Goal: Feedback & Contribution: Leave review/rating

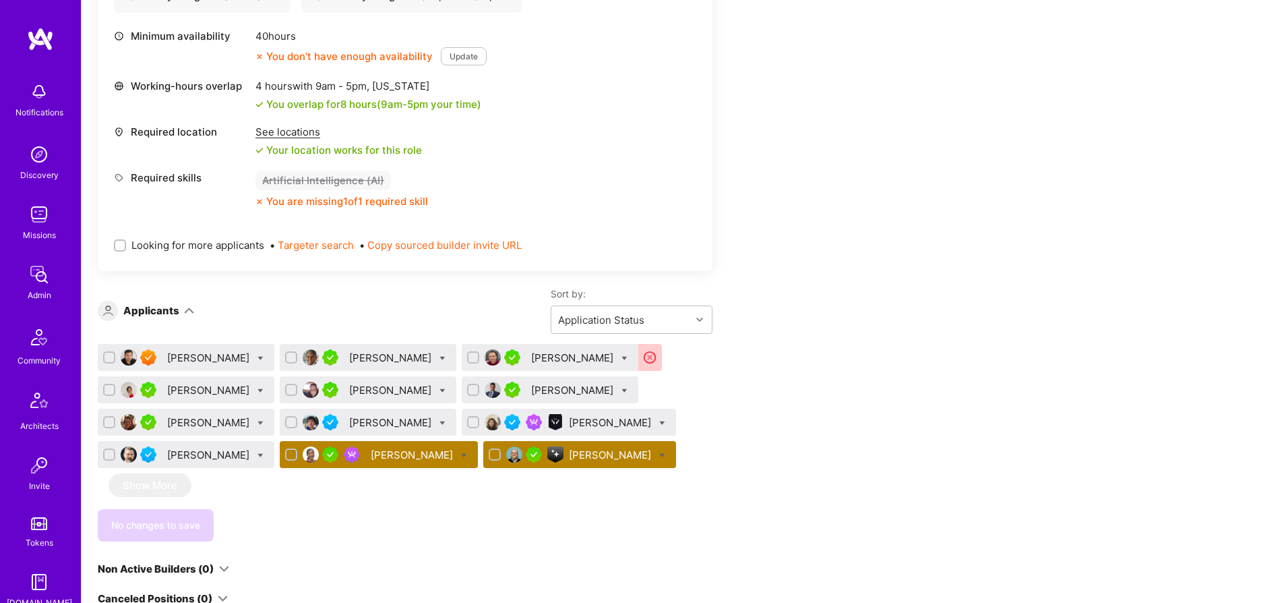
scroll to position [634, 0]
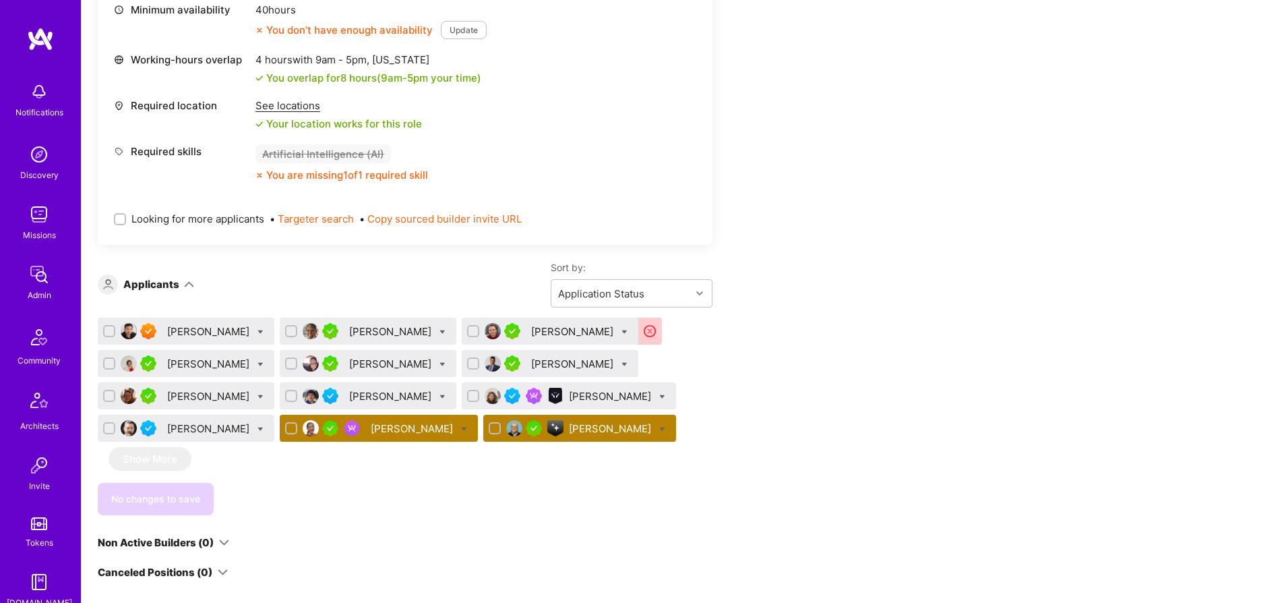
click at [382, 429] on div "[PERSON_NAME]" at bounding box center [413, 428] width 85 height 14
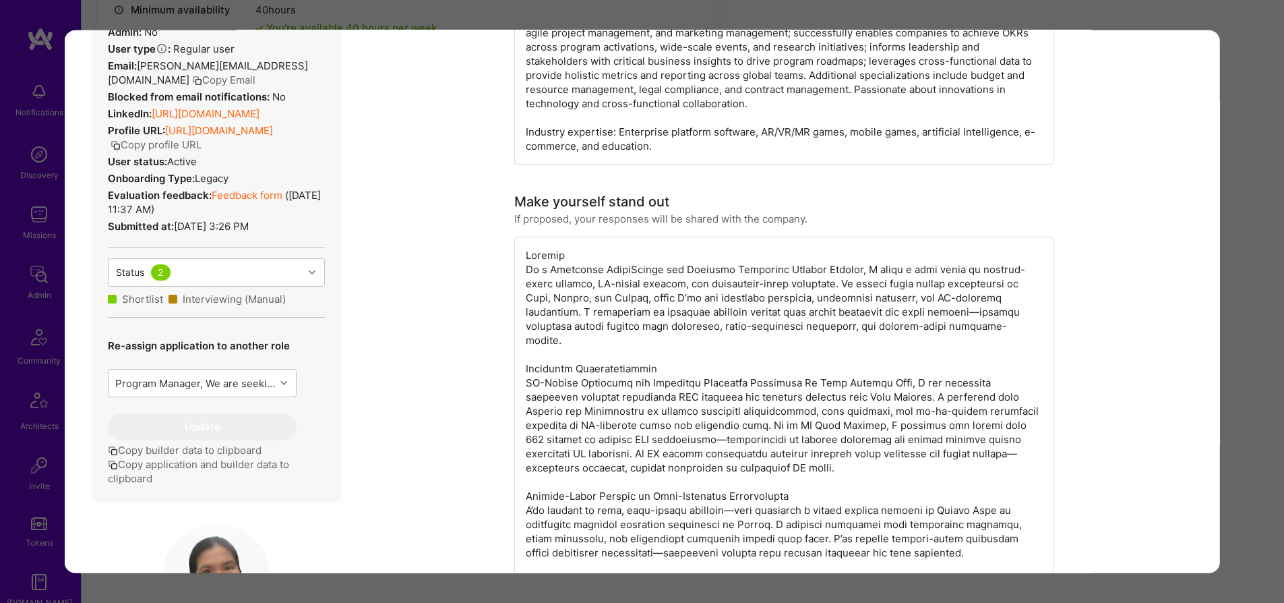
scroll to position [271, 0]
click at [254, 138] on link "https://client.a.team/builders/66313eb969907d00116f04cf" at bounding box center [219, 131] width 108 height 13
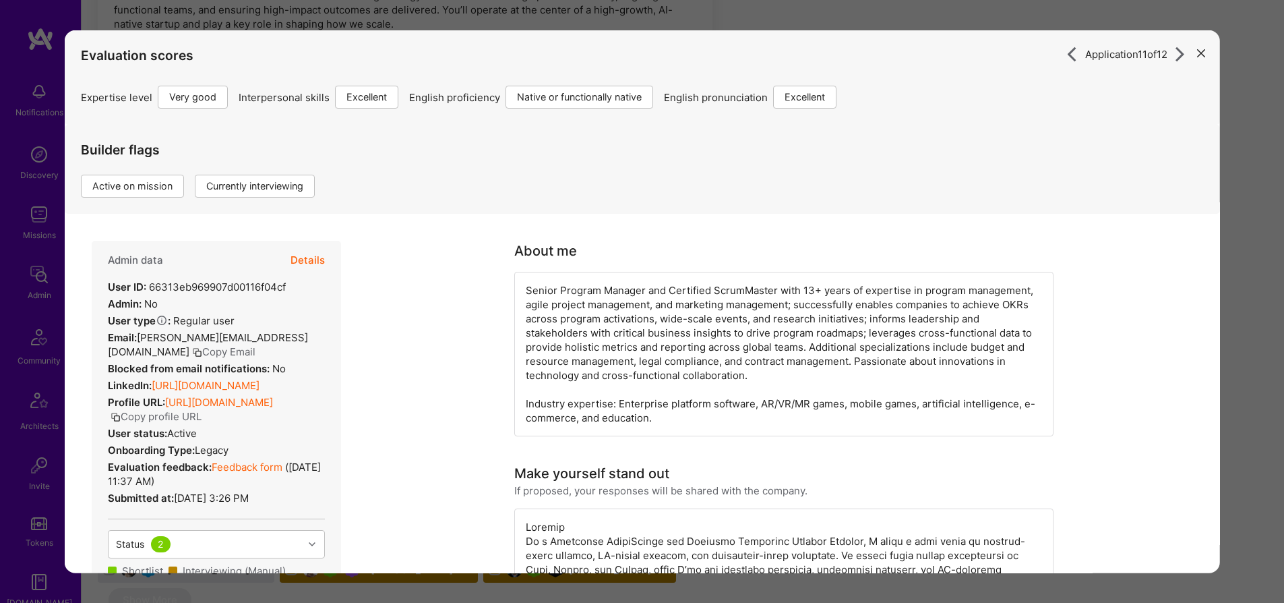
scroll to position [403, 0]
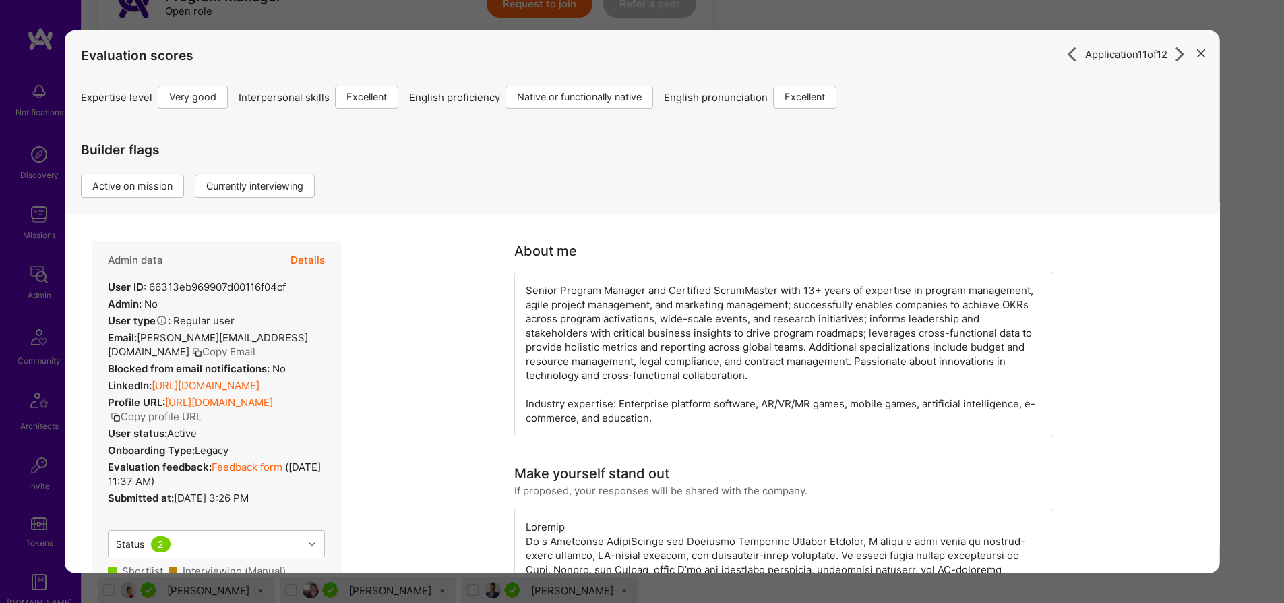
click at [1197, 53] on button "modal" at bounding box center [1201, 52] width 16 height 22
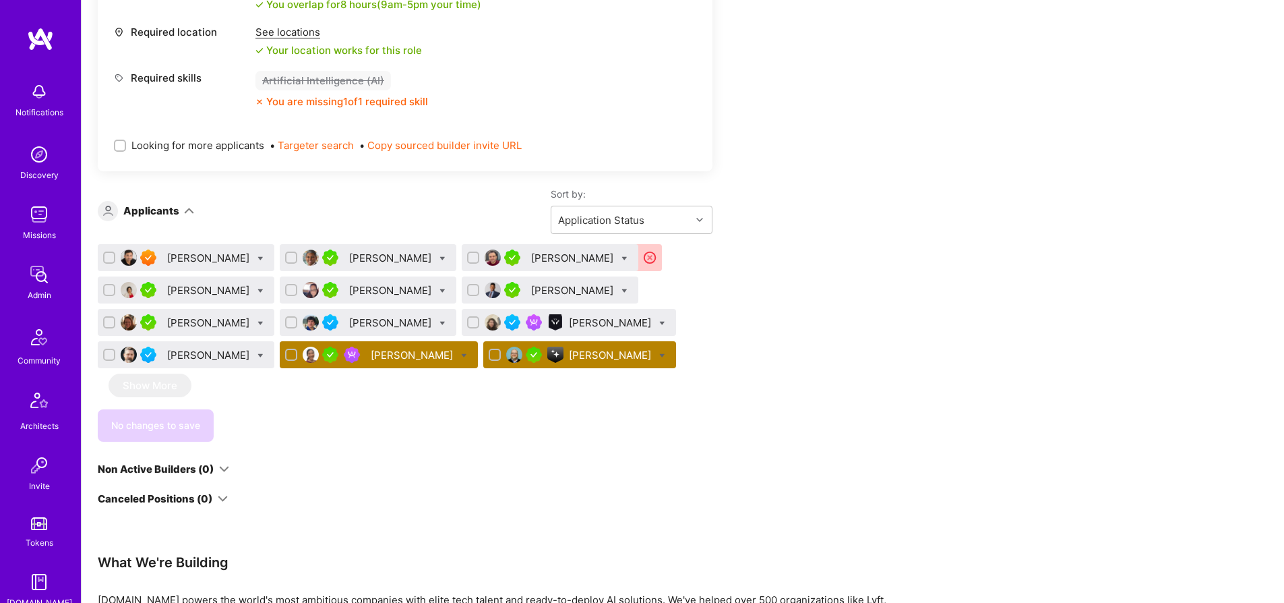
scroll to position [543, 0]
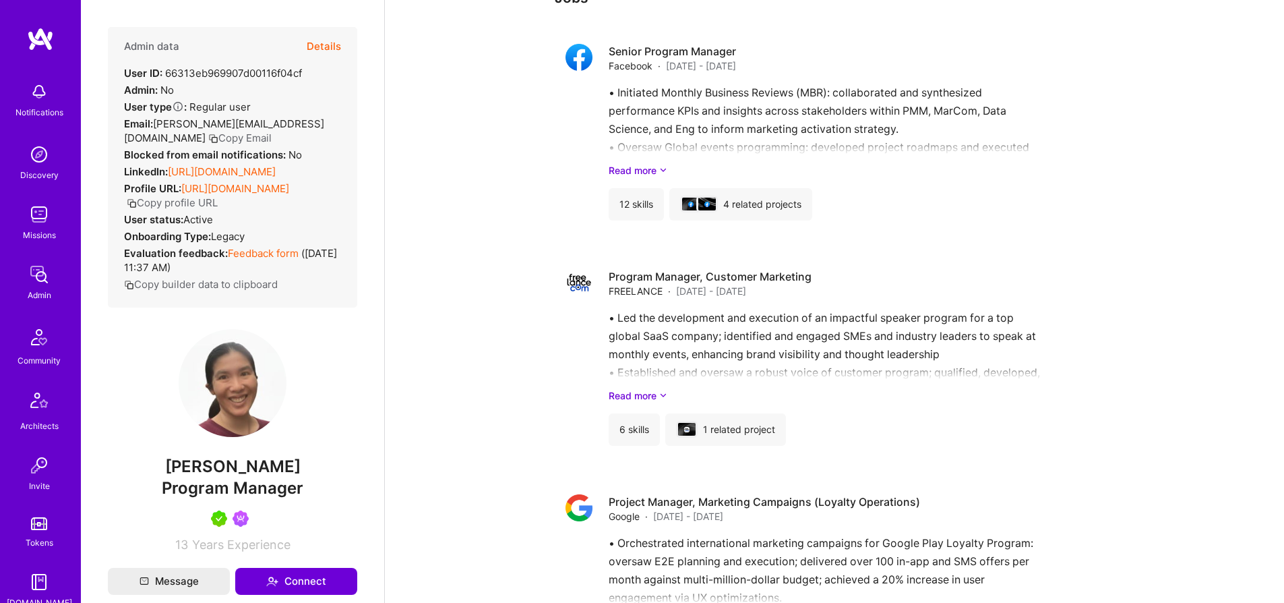
click at [259, 260] on link "Feedback form" at bounding box center [263, 253] width 71 height 13
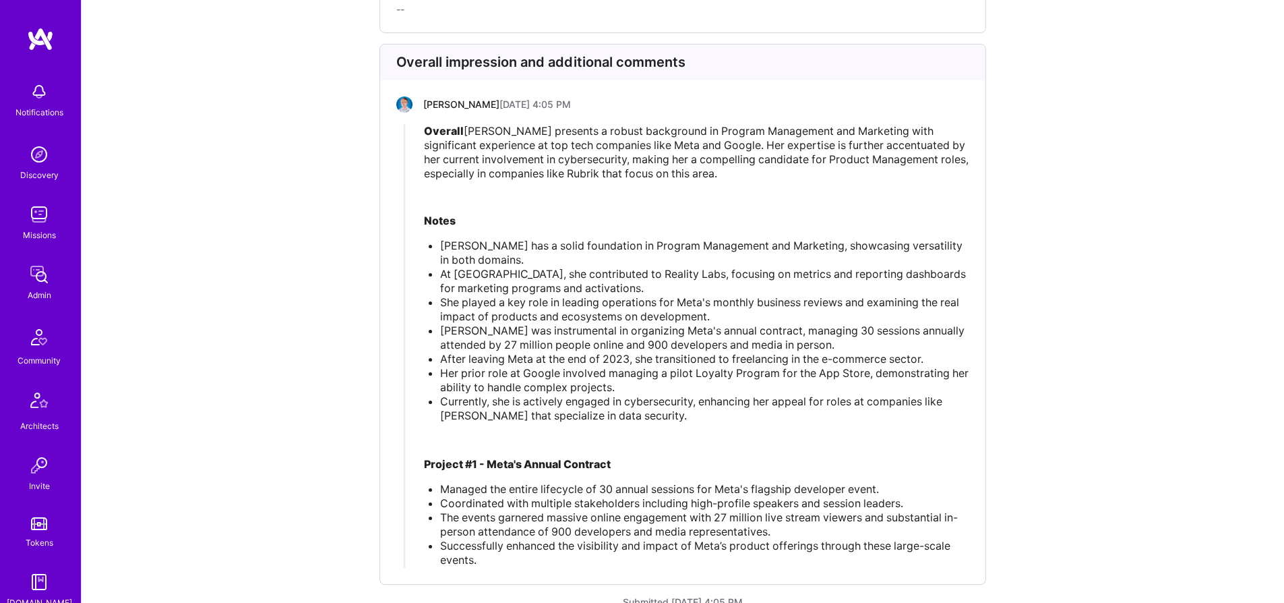
scroll to position [3927, 0]
